Goal: Task Accomplishment & Management: Manage account settings

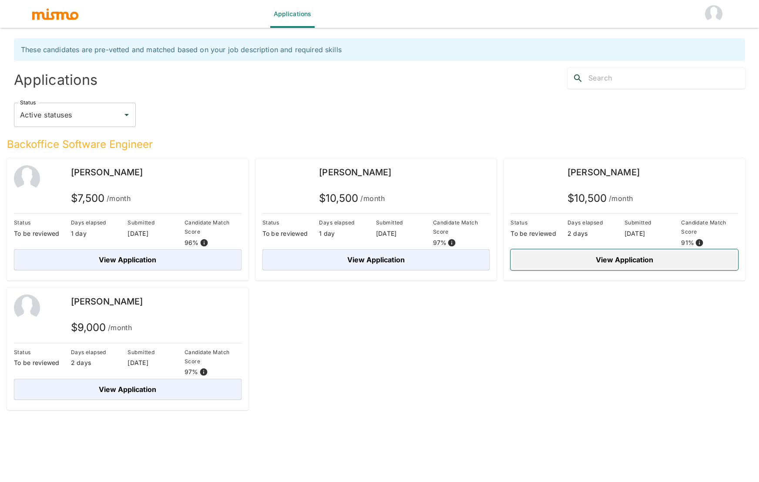
click at [618, 263] on button "View Application" at bounding box center [624, 259] width 228 height 21
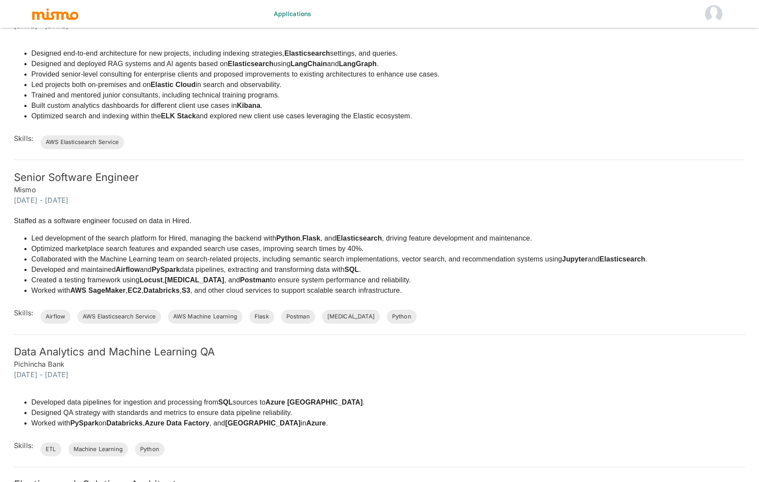
scroll to position [583, 0]
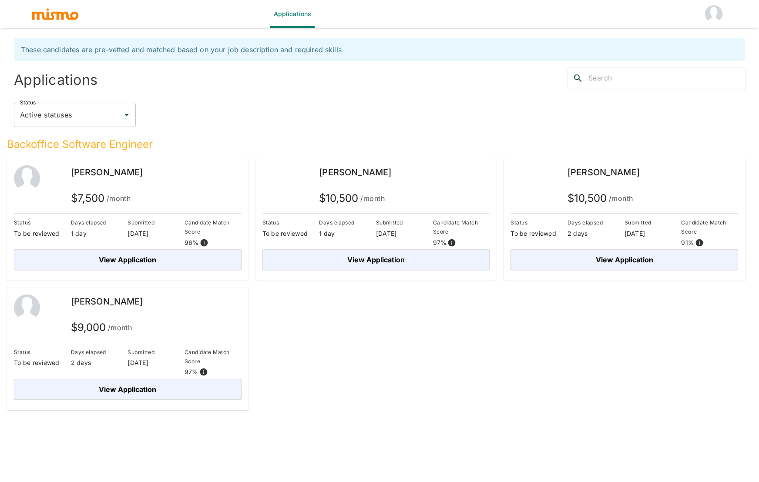
click at [116, 187] on div "[PERSON_NAME]" at bounding box center [156, 178] width 171 height 26
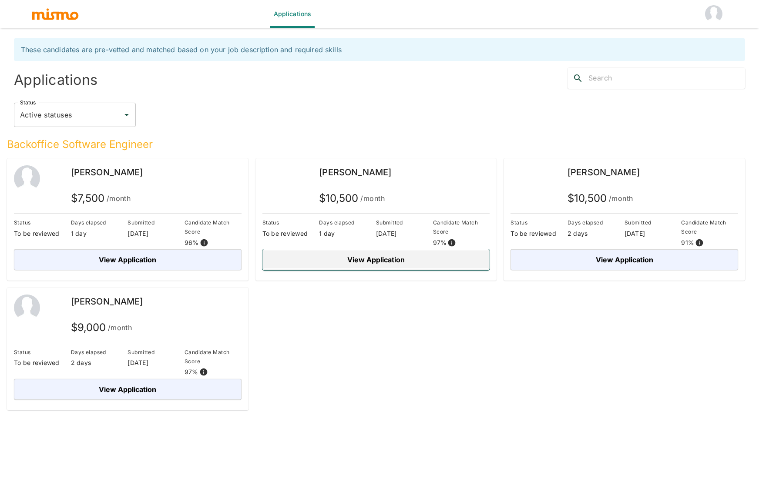
click at [373, 264] on button "View Application" at bounding box center [376, 259] width 228 height 21
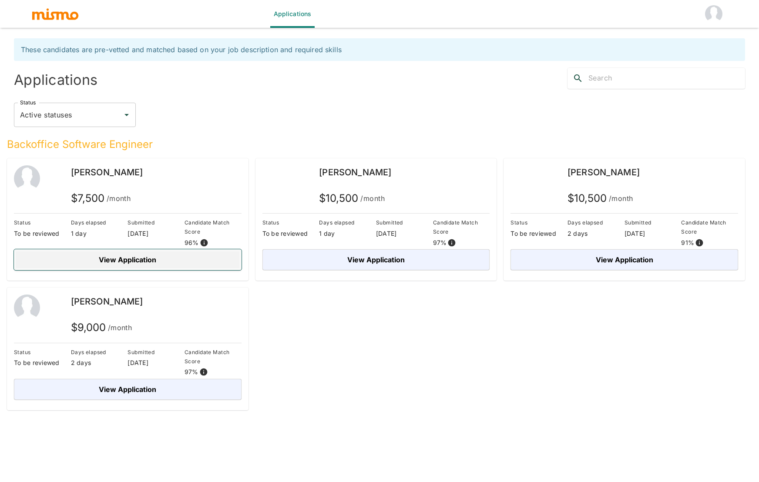
click at [144, 255] on button "View Application" at bounding box center [128, 259] width 228 height 21
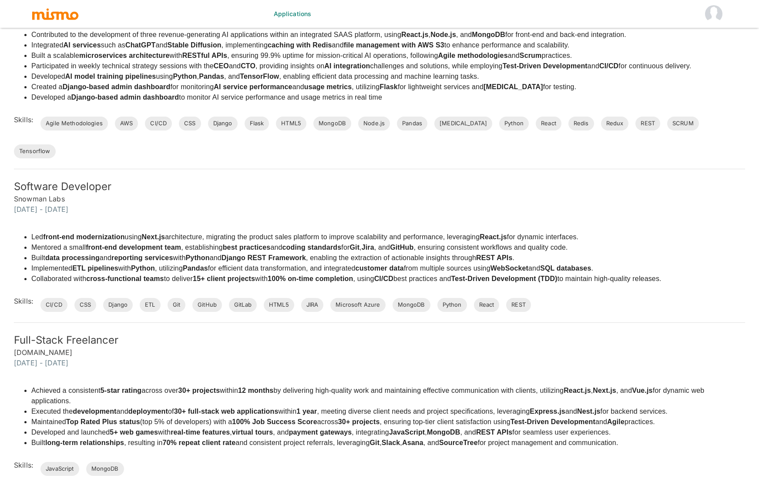
scroll to position [471, 0]
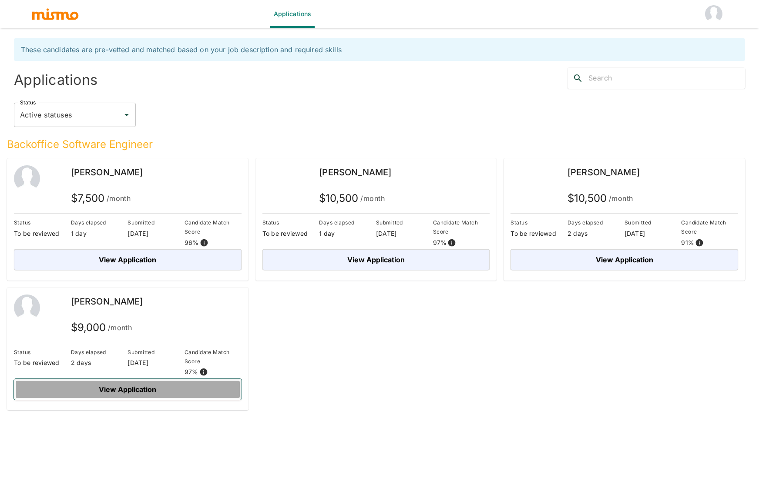
click at [146, 393] on button "View Application" at bounding box center [128, 389] width 228 height 21
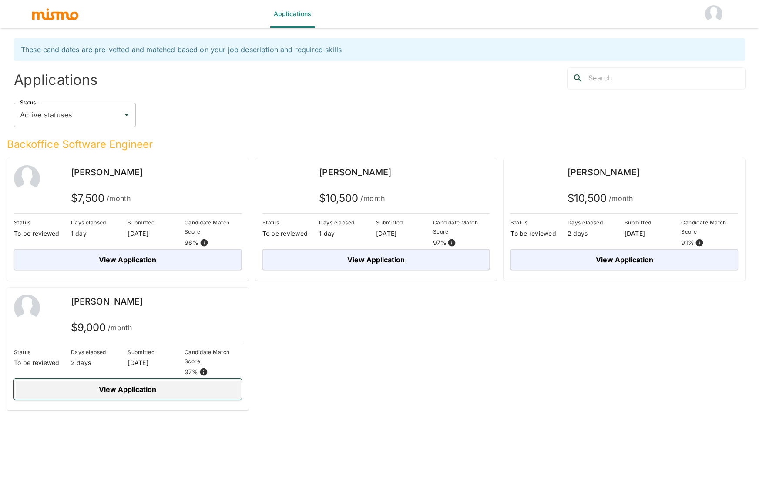
click at [156, 390] on button "View Application" at bounding box center [128, 389] width 228 height 21
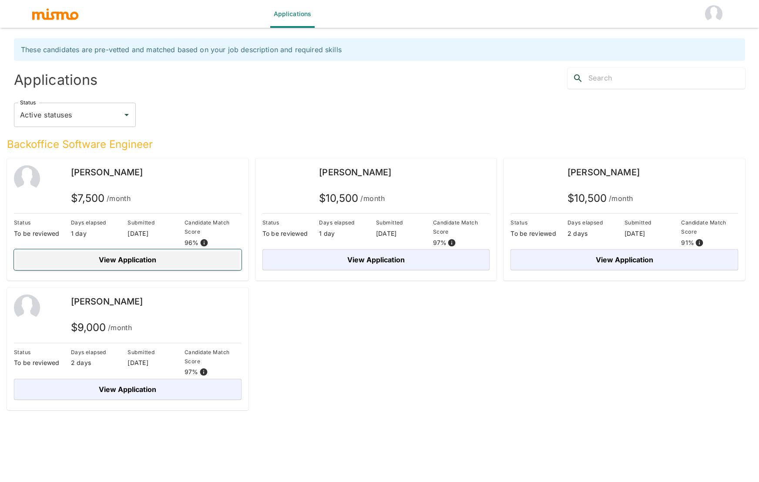
click at [158, 262] on button "View Application" at bounding box center [128, 259] width 228 height 21
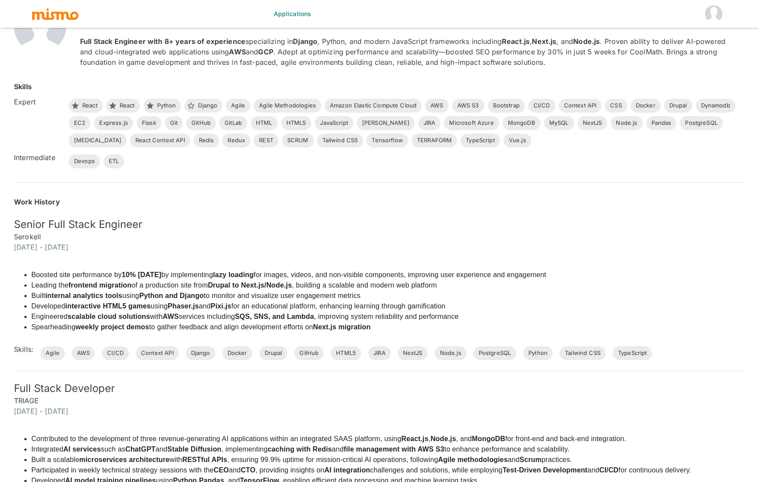
scroll to position [141, 0]
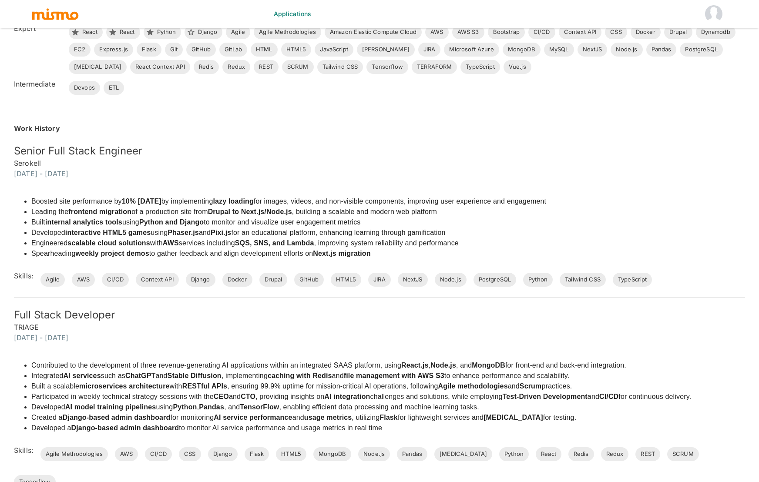
scroll to position [221, 0]
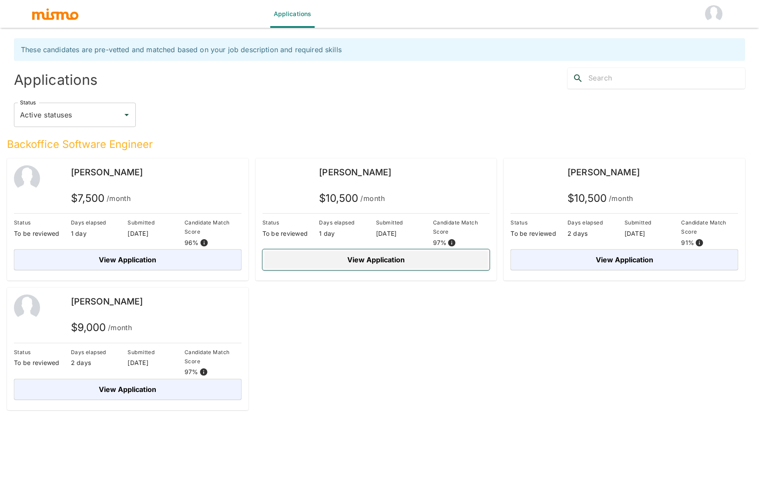
click at [379, 262] on button "View Application" at bounding box center [376, 259] width 228 height 21
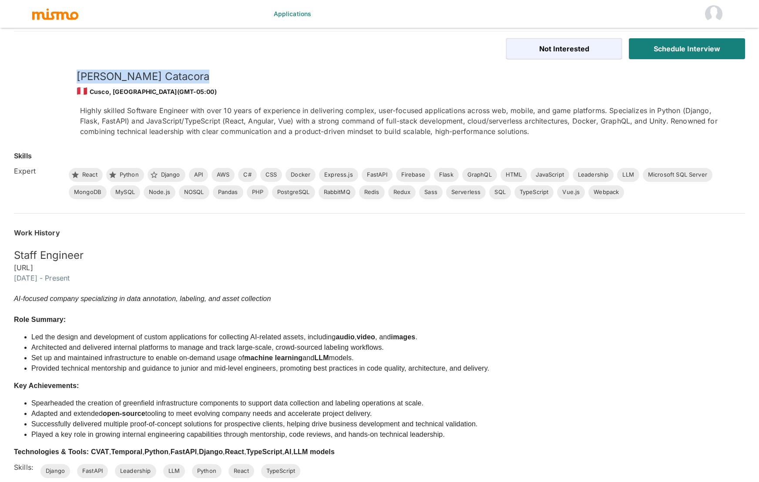
drag, startPoint x: 172, startPoint y: 79, endPoint x: 78, endPoint y: 76, distance: 94.5
click at [78, 76] on h5 "[PERSON_NAME]" at bounding box center [404, 77] width 654 height 14
copy h5 "[PERSON_NAME]"
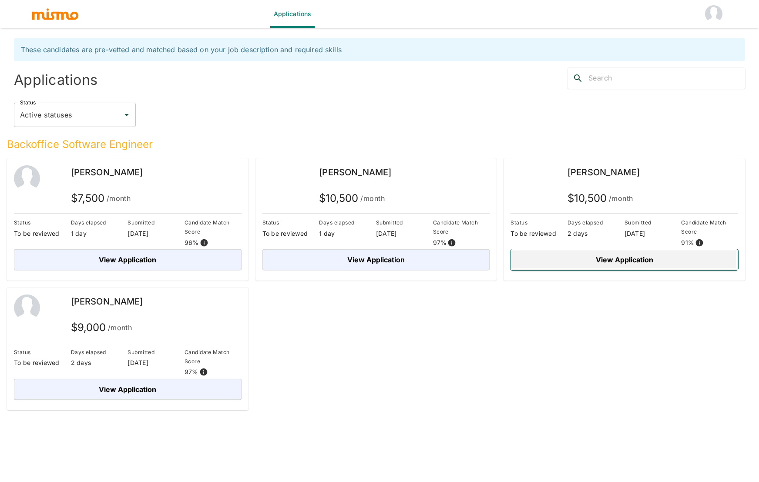
click at [627, 263] on button "View Application" at bounding box center [624, 259] width 228 height 21
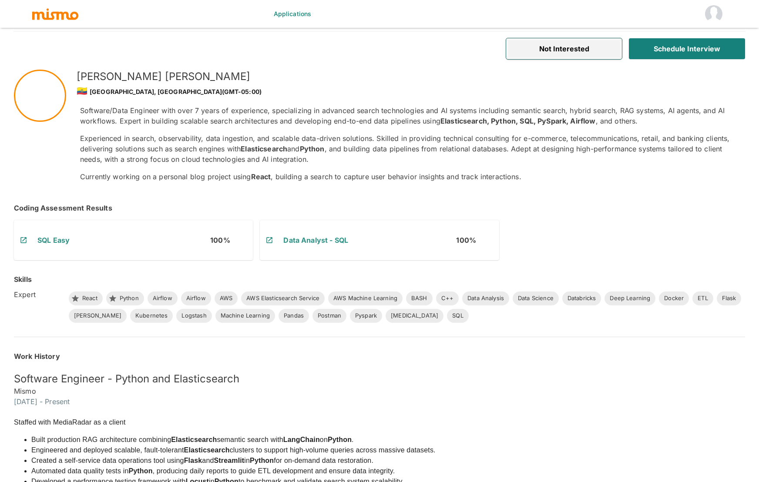
click at [548, 52] on button "Not Interested" at bounding box center [564, 48] width 116 height 21
click at [233, 131] on div "Software/Data Engineer with over 7 years of experience, specializing in advance…" at bounding box center [405, 143] width 651 height 77
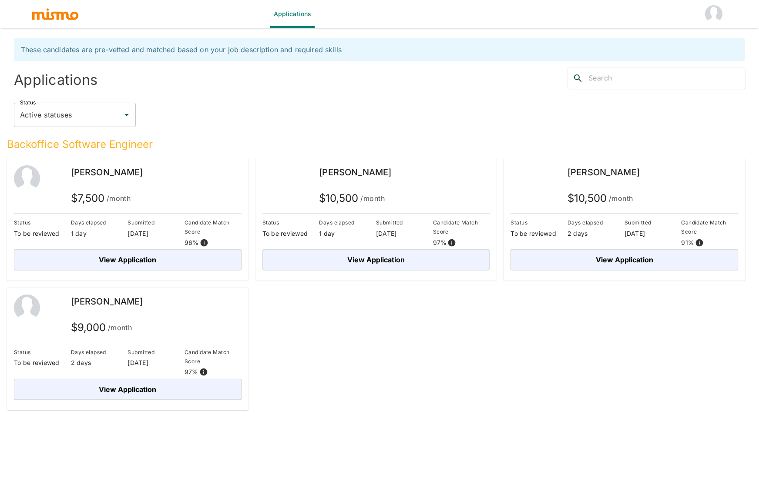
drag, startPoint x: 393, startPoint y: 173, endPoint x: 318, endPoint y: 172, distance: 74.8
click at [318, 172] on div "[PERSON_NAME] $ 10,500 /month" at bounding box center [376, 187] width 228 height 44
copy span "[PERSON_NAME]"
drag, startPoint x: 141, startPoint y: 302, endPoint x: 71, endPoint y: 305, distance: 69.7
click at [71, 305] on div "[PERSON_NAME]" at bounding box center [156, 302] width 171 height 14
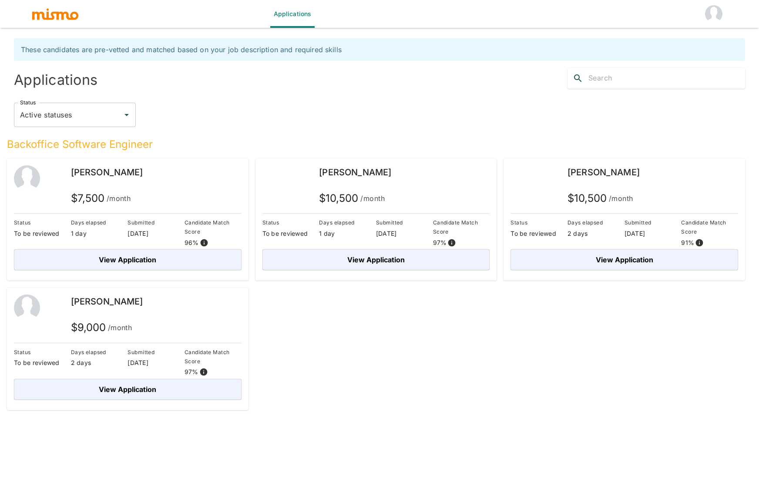
copy span "[PERSON_NAME]"
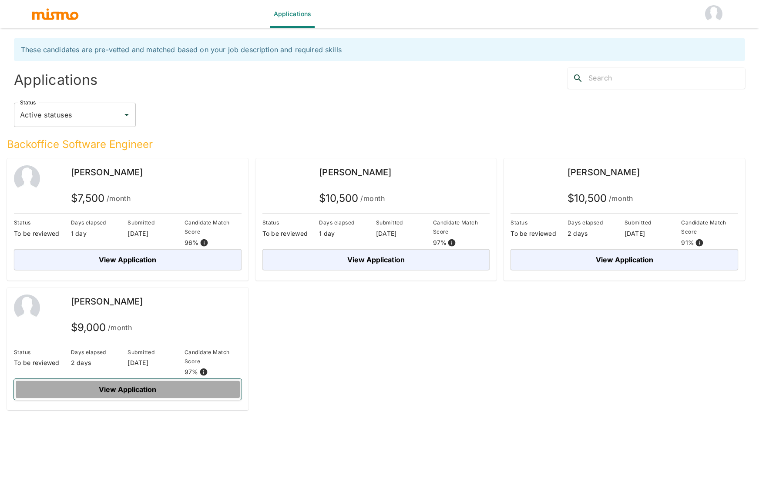
click at [109, 390] on button "View Application" at bounding box center [128, 389] width 228 height 21
